Goal: Information Seeking & Learning: Learn about a topic

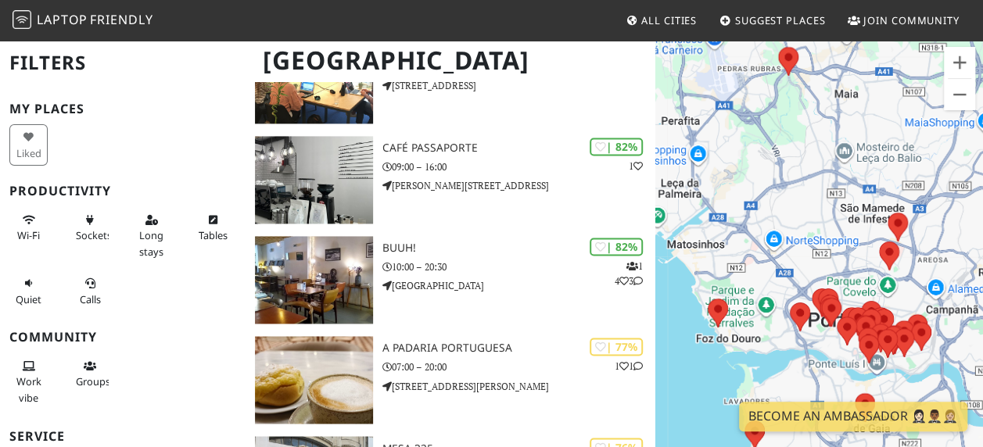
scroll to position [1088, 0]
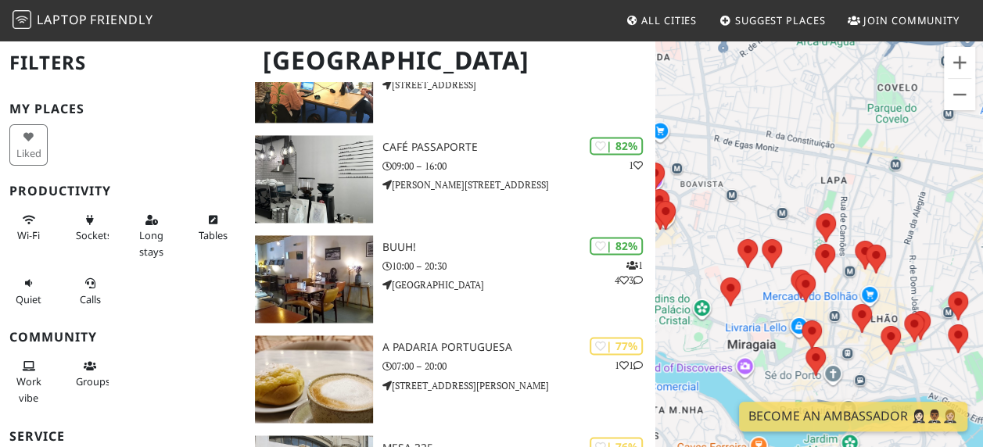
drag, startPoint x: 829, startPoint y: 306, endPoint x: 736, endPoint y: 119, distance: 209.4
click at [736, 119] on div at bounding box center [819, 262] width 328 height 447
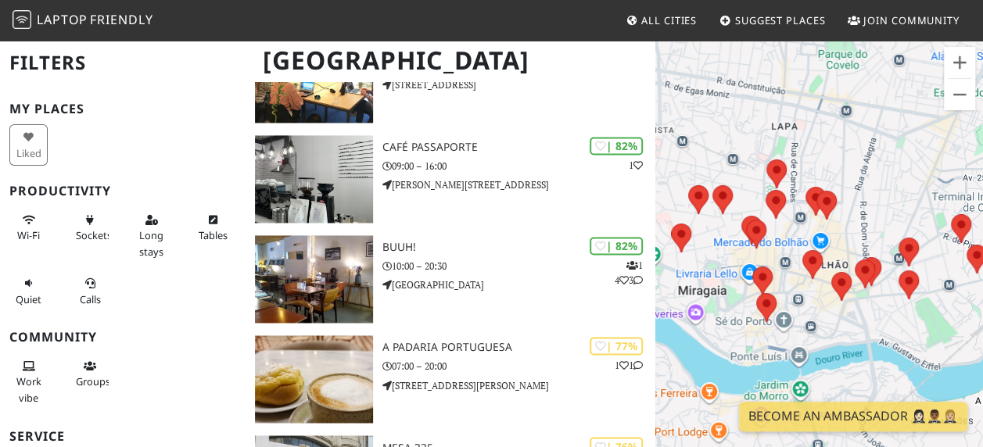
drag, startPoint x: 756, startPoint y: 188, endPoint x: 704, endPoint y: 131, distance: 76.4
click at [704, 131] on div at bounding box center [819, 262] width 328 height 447
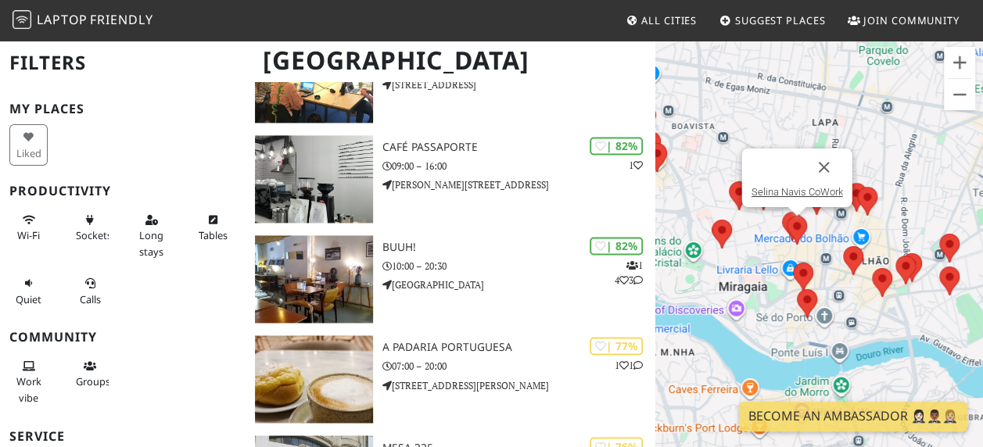
click at [790, 224] on img at bounding box center [796, 230] width 20 height 29
click at [790, 192] on link "Selina Navis CoWork" at bounding box center [796, 192] width 91 height 12
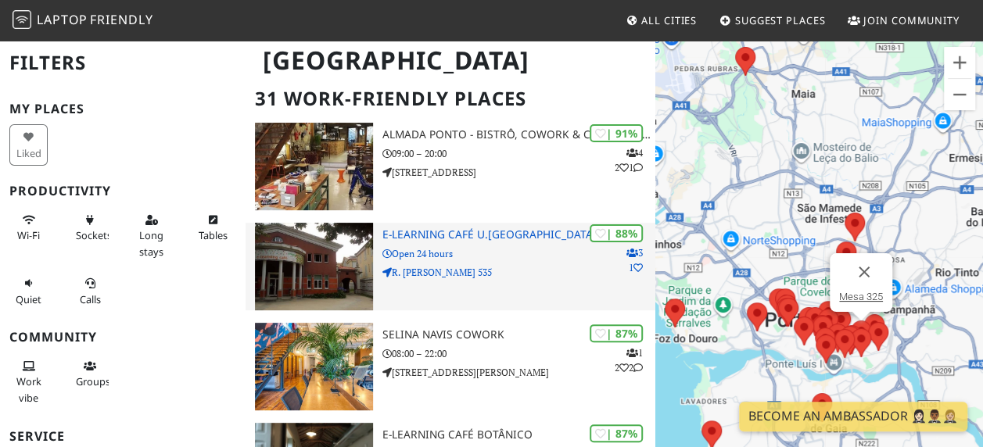
scroll to position [99, 0]
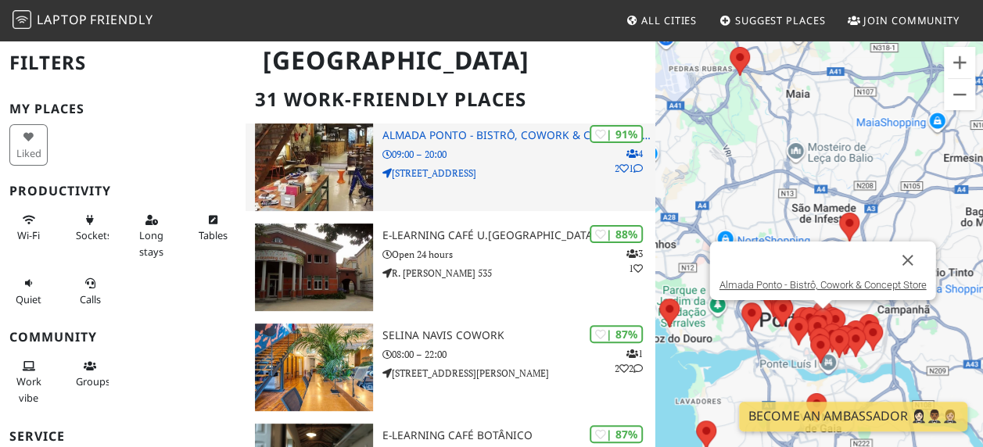
click at [465, 139] on h3 "Almada Ponto - Bistrô, Cowork & Concept Store" at bounding box center [518, 135] width 273 height 13
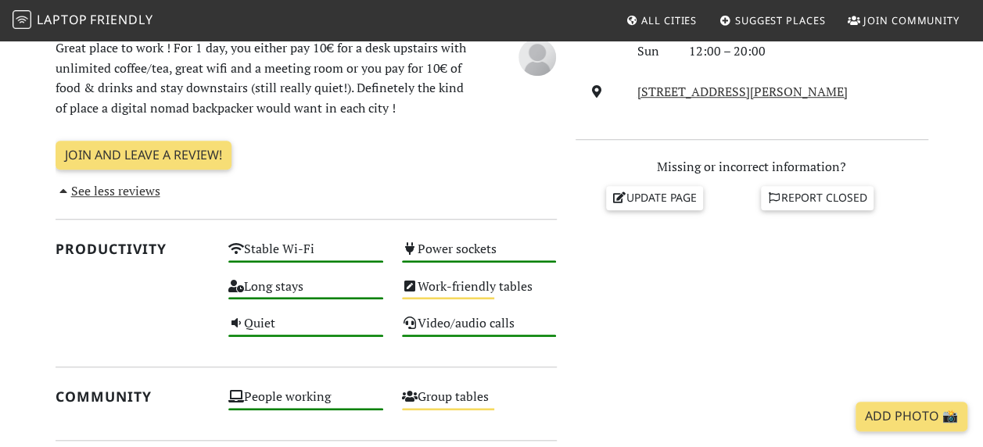
scroll to position [565, 0]
